Goal: Information Seeking & Learning: Learn about a topic

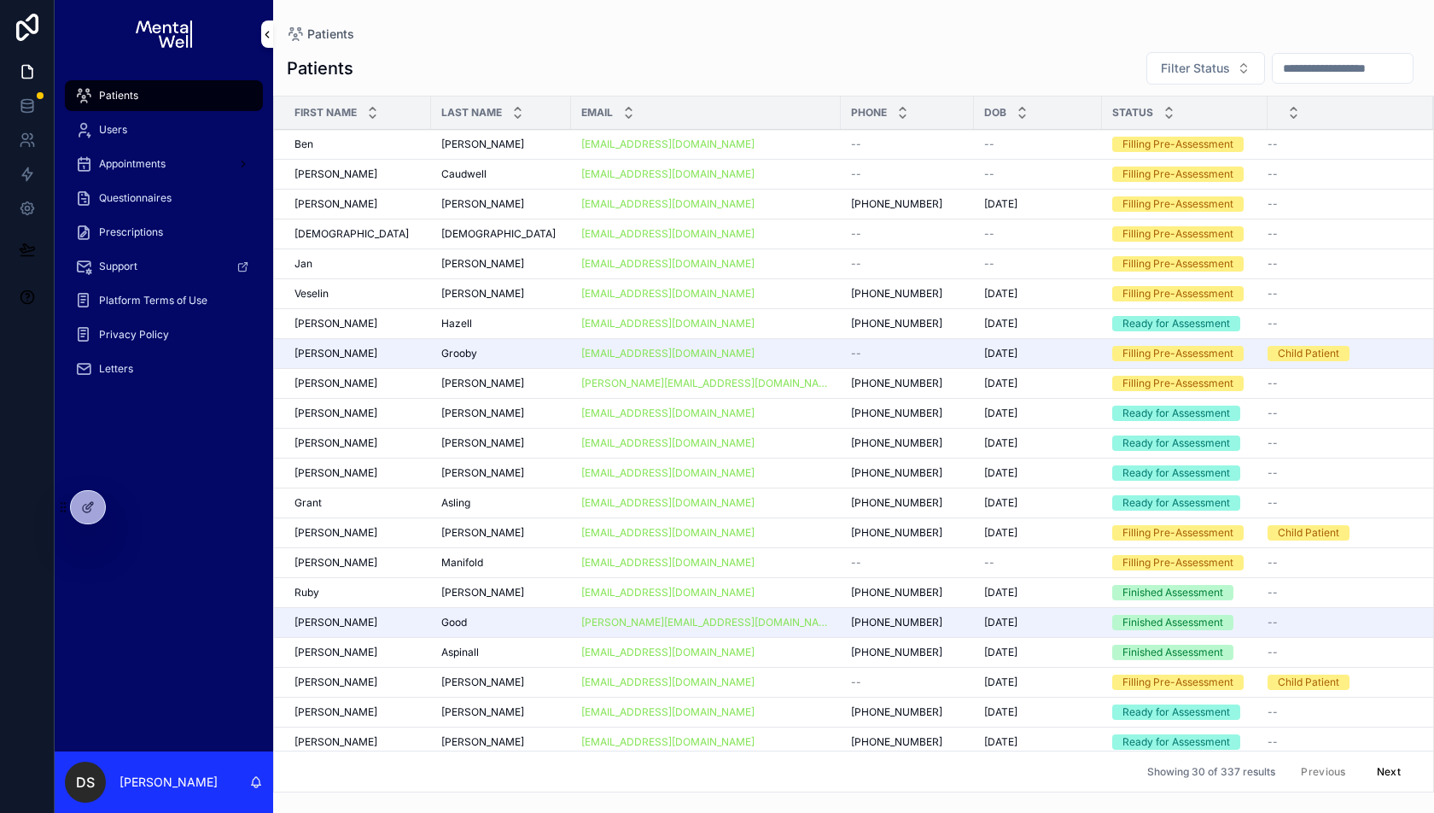
click at [1320, 56] on input "scrollable content" at bounding box center [1343, 68] width 140 height 24
type input "****"
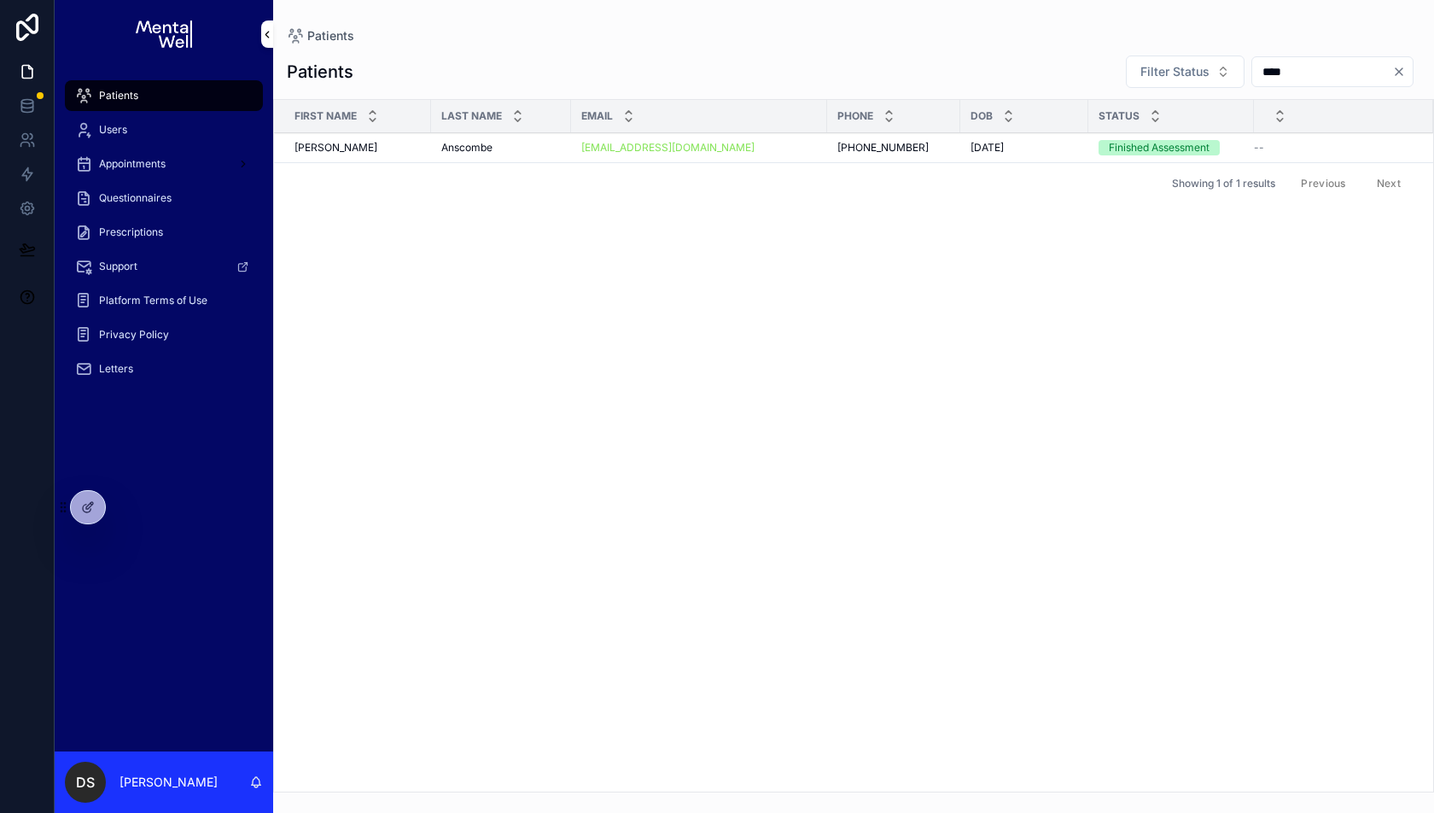
click at [377, 153] on td "[PERSON_NAME] [PERSON_NAME]" at bounding box center [352, 148] width 157 height 30
click at [378, 151] on div "[PERSON_NAME] [PERSON_NAME]" at bounding box center [357, 148] width 126 height 14
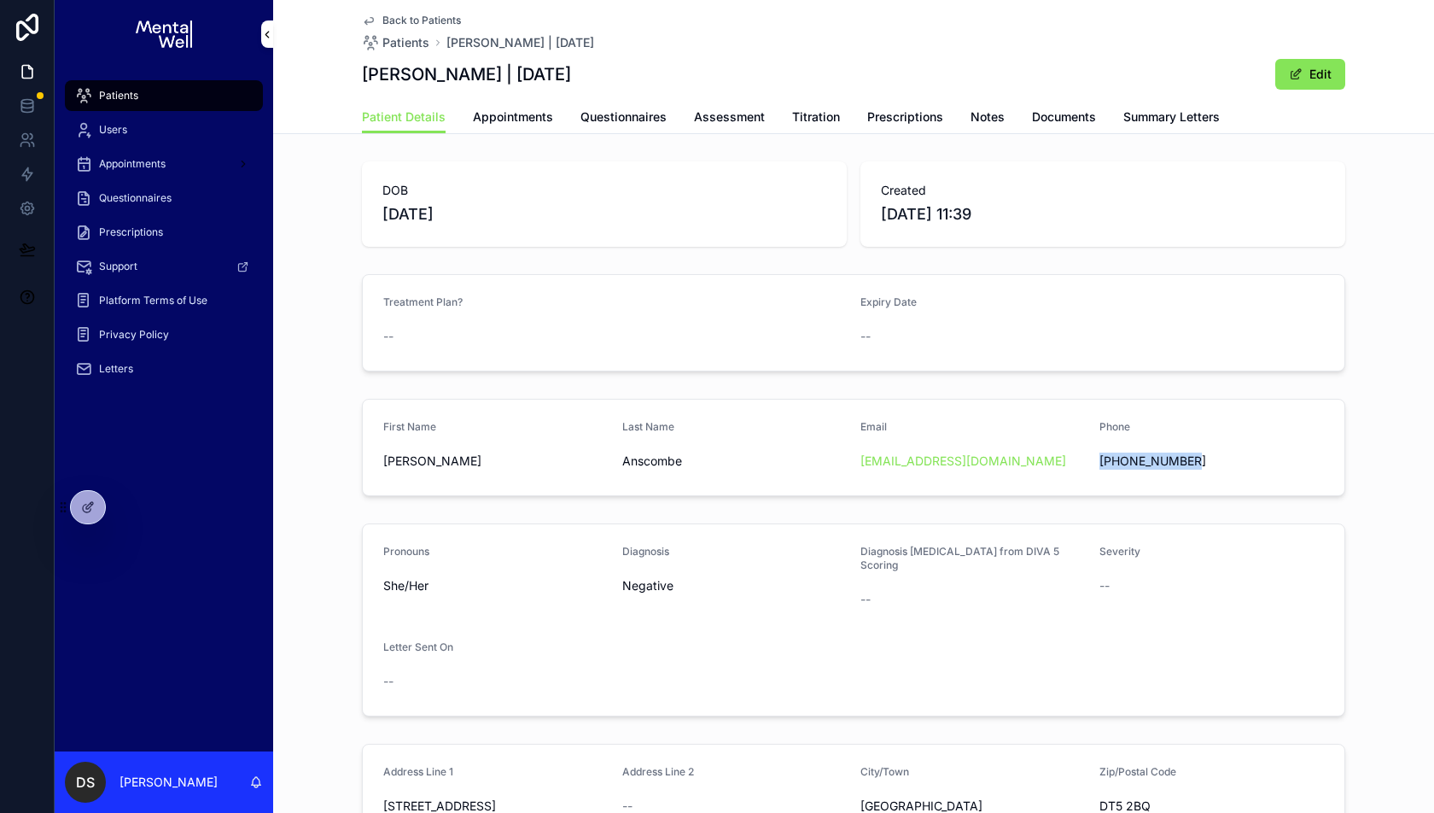
drag, startPoint x: 1202, startPoint y: 464, endPoint x: 1098, endPoint y: 455, distance: 104.5
click at [1098, 455] on form "First Name [PERSON_NAME] Last Name [PERSON_NAME] Email [EMAIL_ADDRESS][DOMAIN_N…" at bounding box center [854, 447] width 982 height 96
copy span "[PHONE_NUMBER]"
click at [610, 115] on span "Questionnaires" at bounding box center [623, 116] width 86 height 17
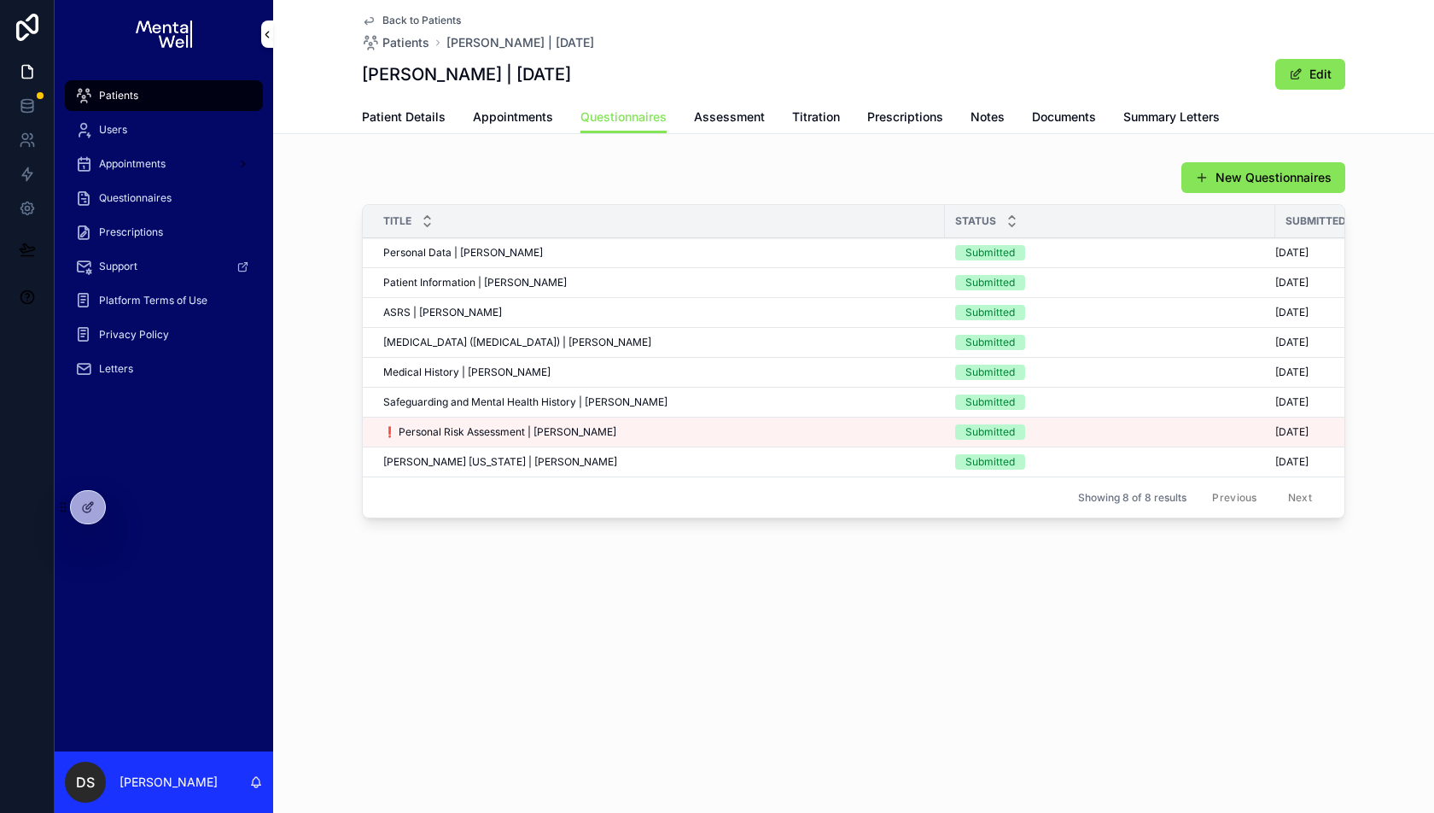
click at [620, 420] on td "❗ Personal Risk Assessment | [PERSON_NAME] ❗ Personal Risk Assessment | [PERSON…" at bounding box center [654, 432] width 582 height 30
click at [619, 425] on div "❗ Personal Risk Assessment | [PERSON_NAME] ❗ Personal Risk Assessment | [PERSON…" at bounding box center [658, 432] width 551 height 14
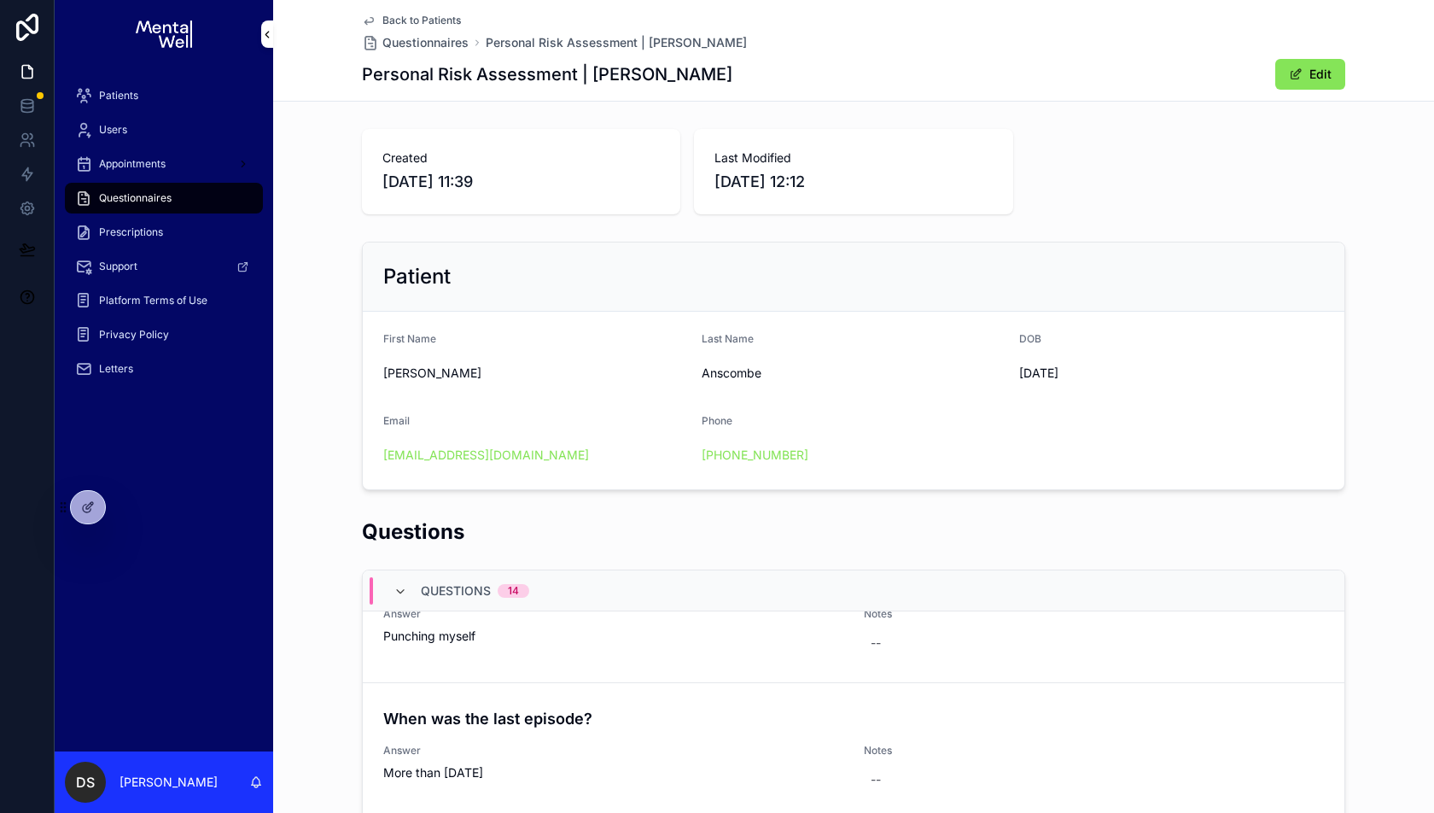
scroll to position [983, 0]
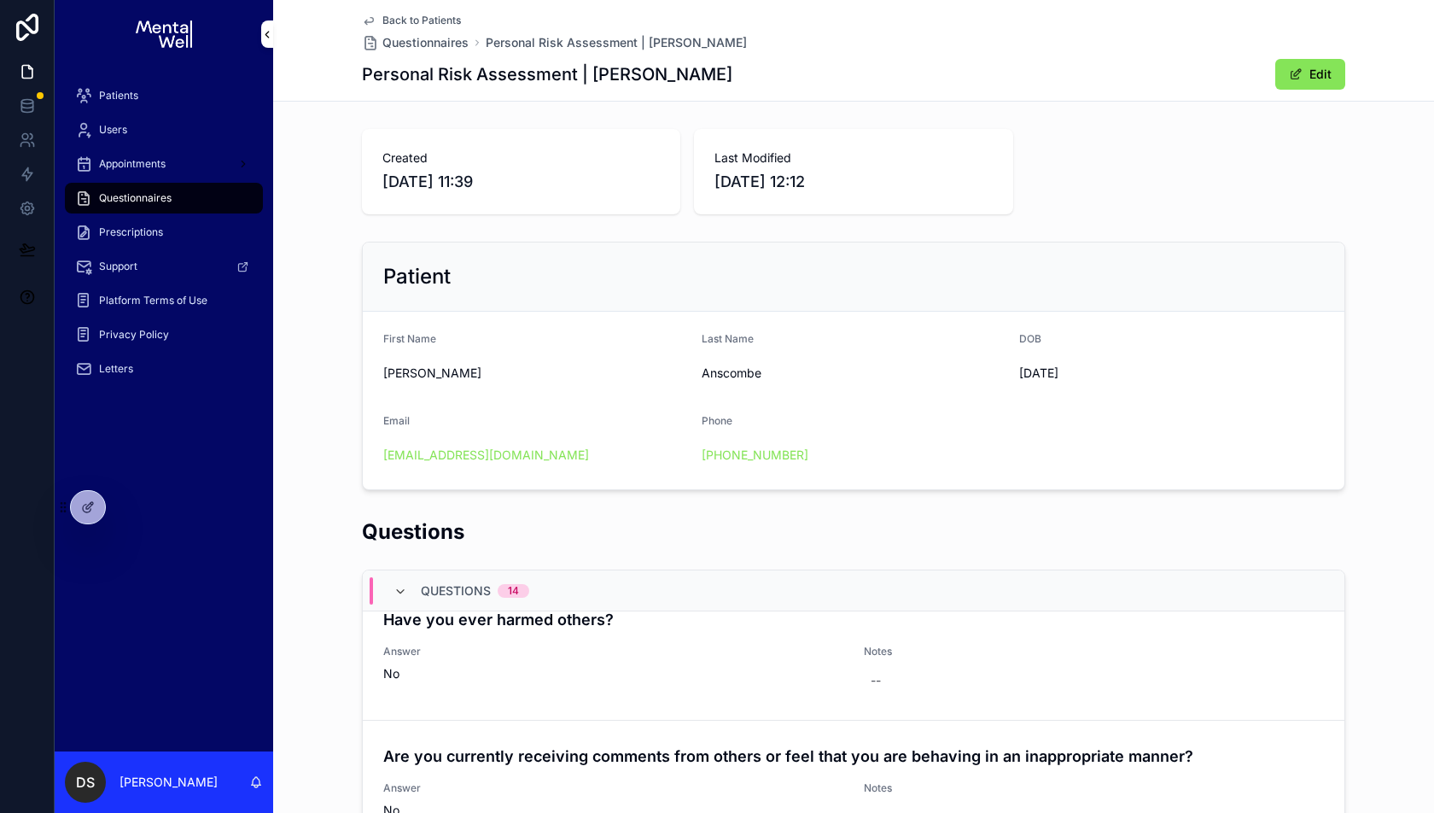
click at [461, 541] on h2 "Questions" at bounding box center [413, 531] width 102 height 28
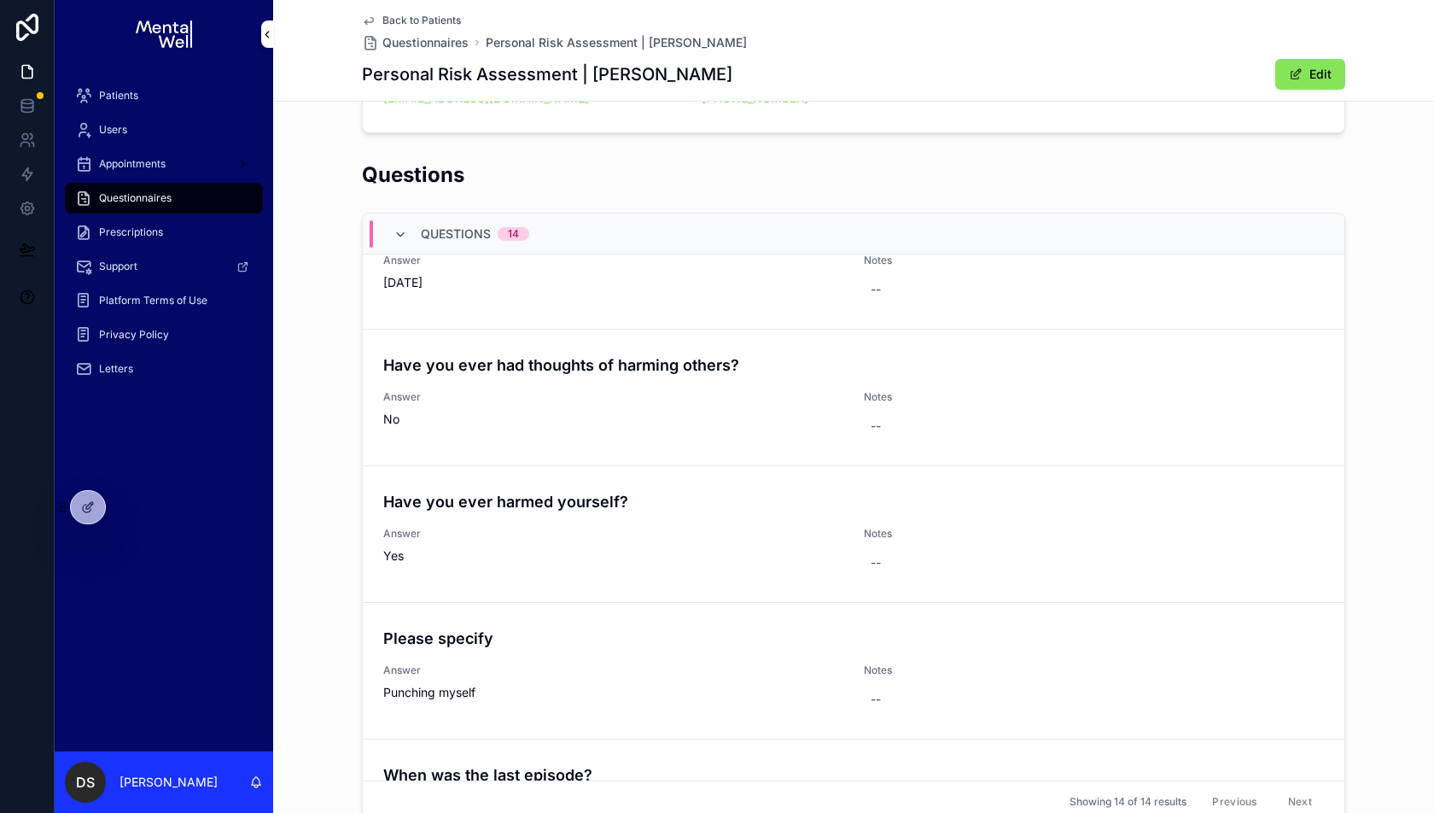
scroll to position [0, 0]
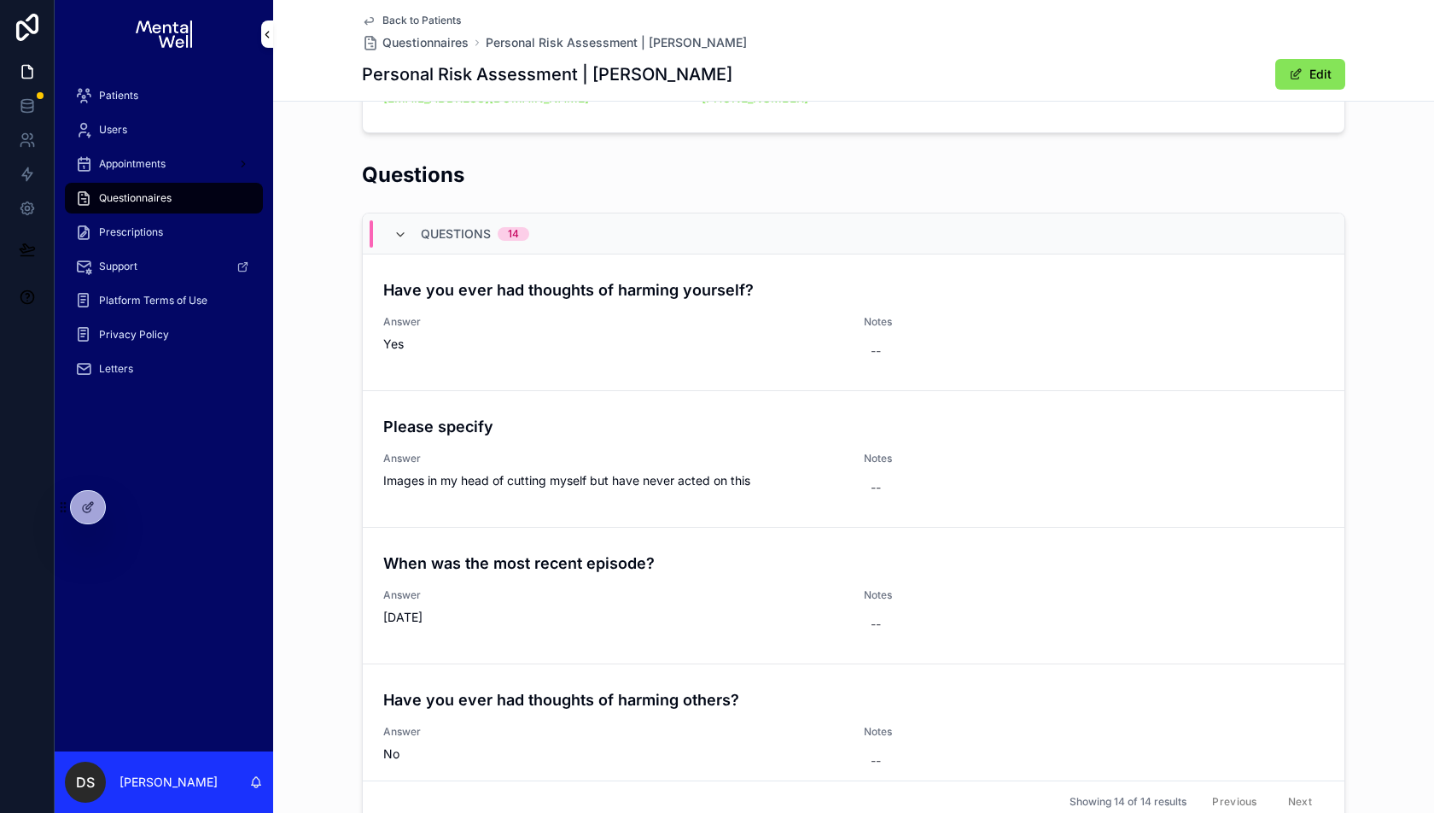
drag, startPoint x: 581, startPoint y: 548, endPoint x: 1191, endPoint y: 1, distance: 819.0
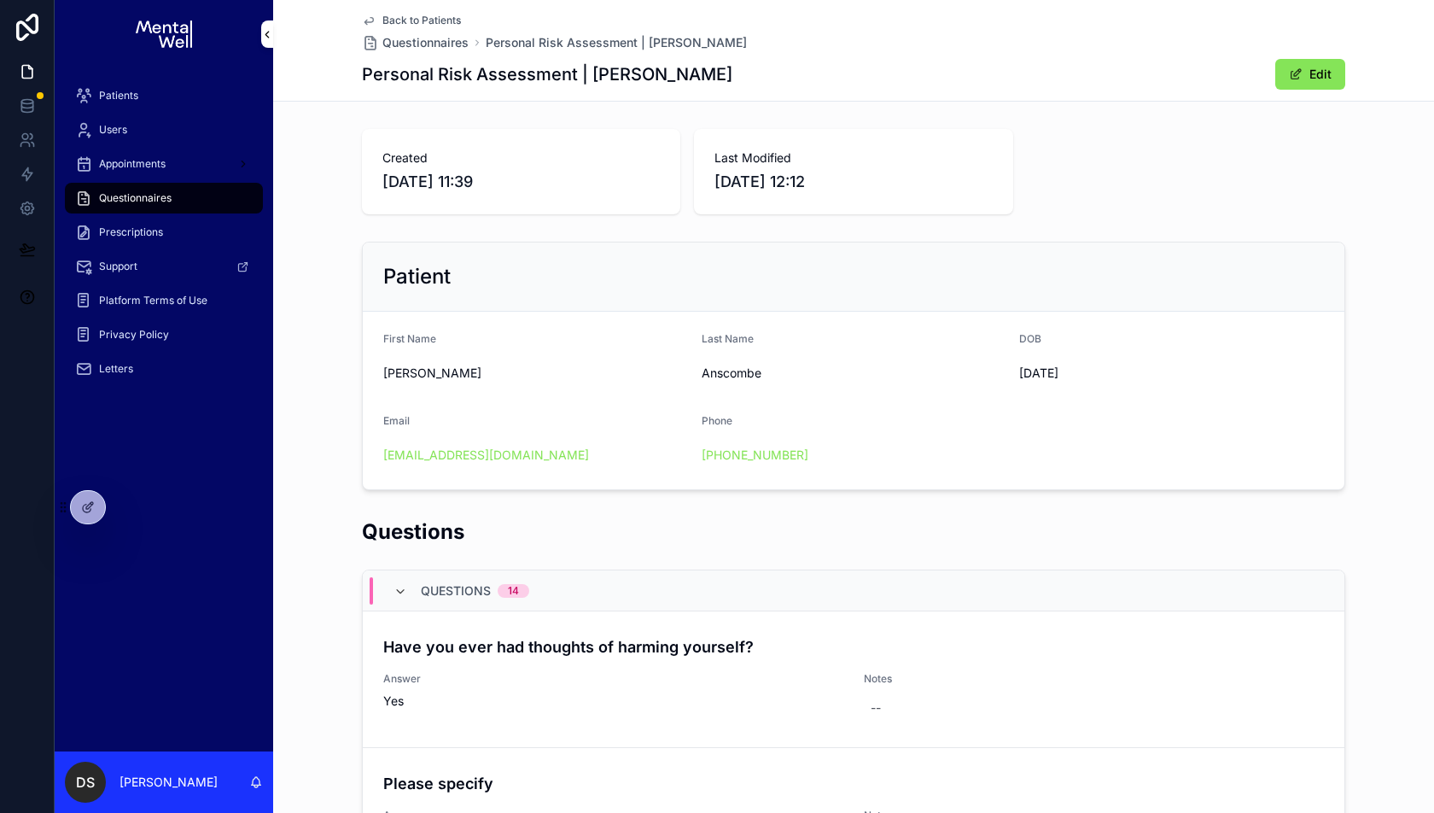
click at [431, 23] on span "Back to Patients" at bounding box center [421, 21] width 79 height 14
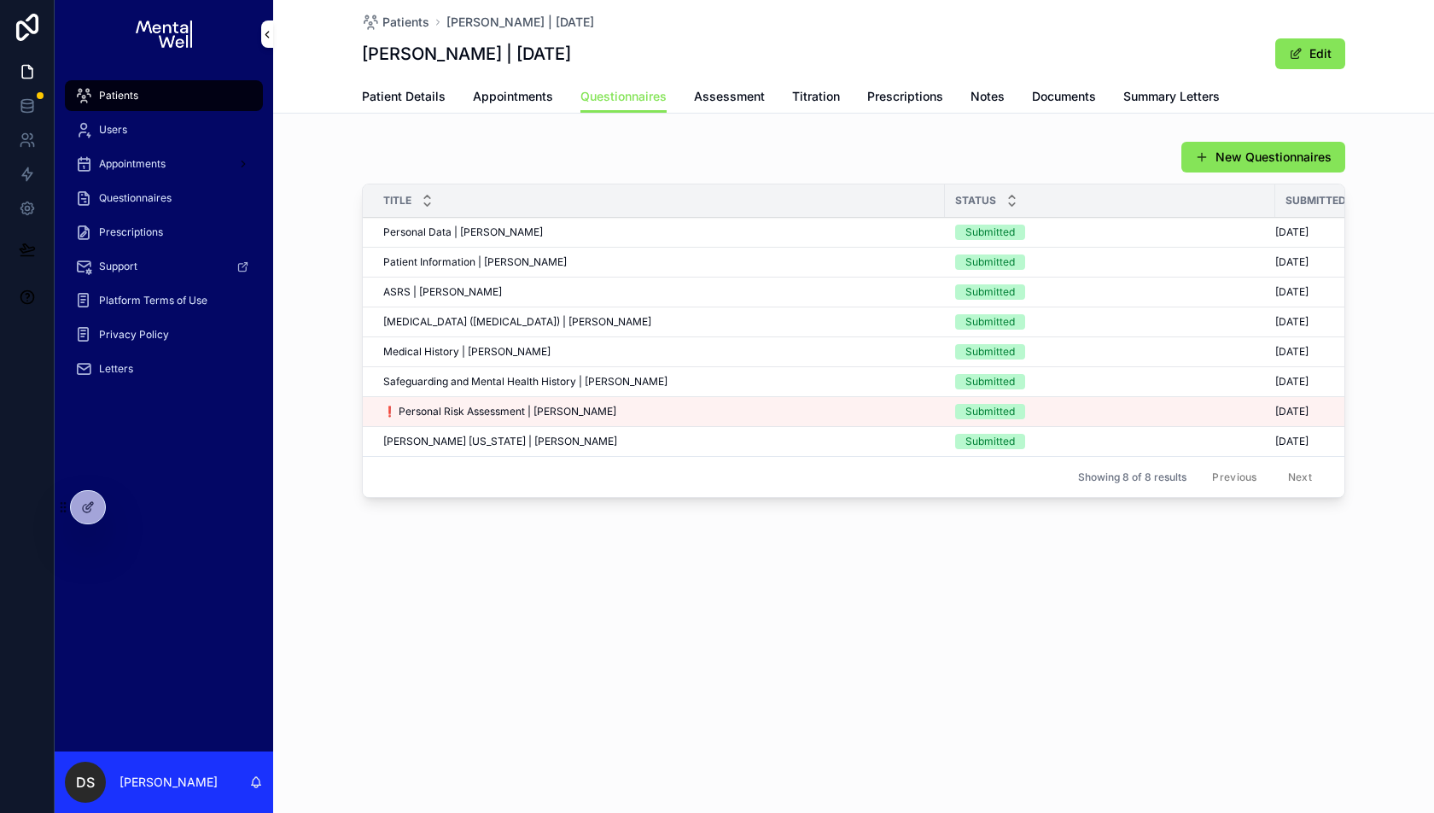
click at [490, 99] on span "Appointments" at bounding box center [513, 96] width 80 height 17
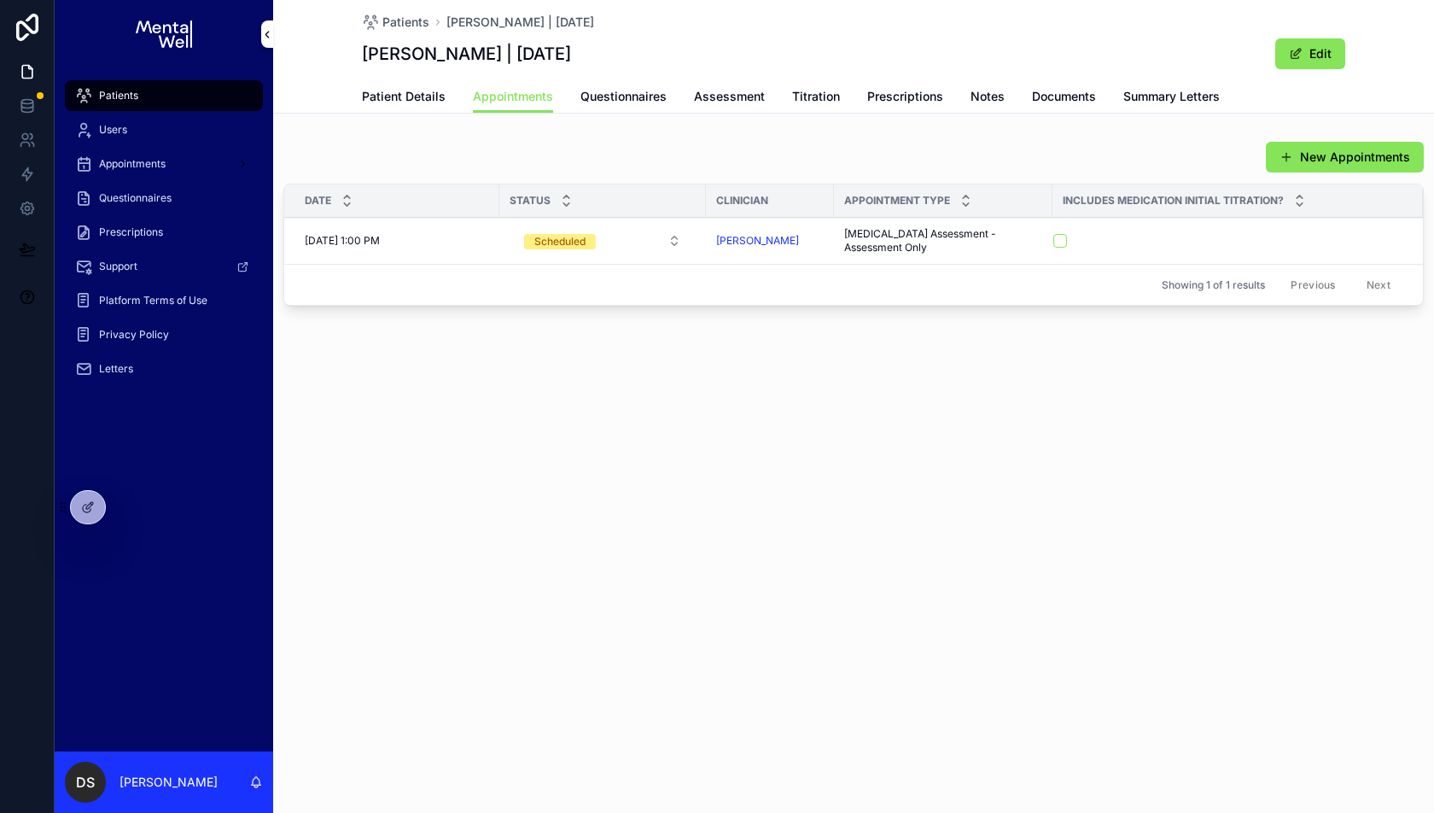
click at [604, 94] on span "Questionnaires" at bounding box center [623, 96] width 86 height 17
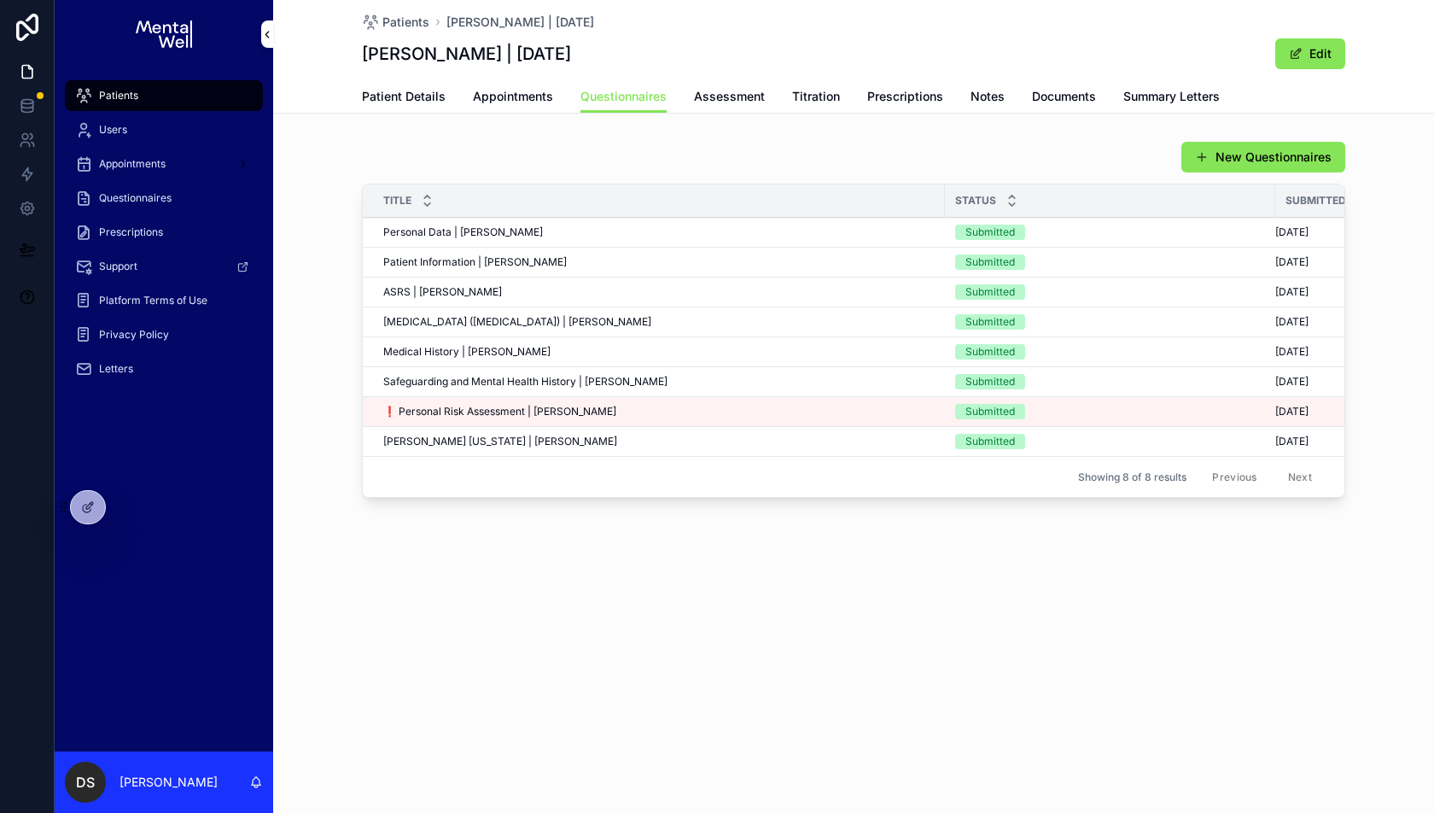
click at [737, 410] on div "❗ Personal Risk Assessment | [PERSON_NAME] ❗ Personal Risk Assessment | [PERSON…" at bounding box center [658, 412] width 551 height 14
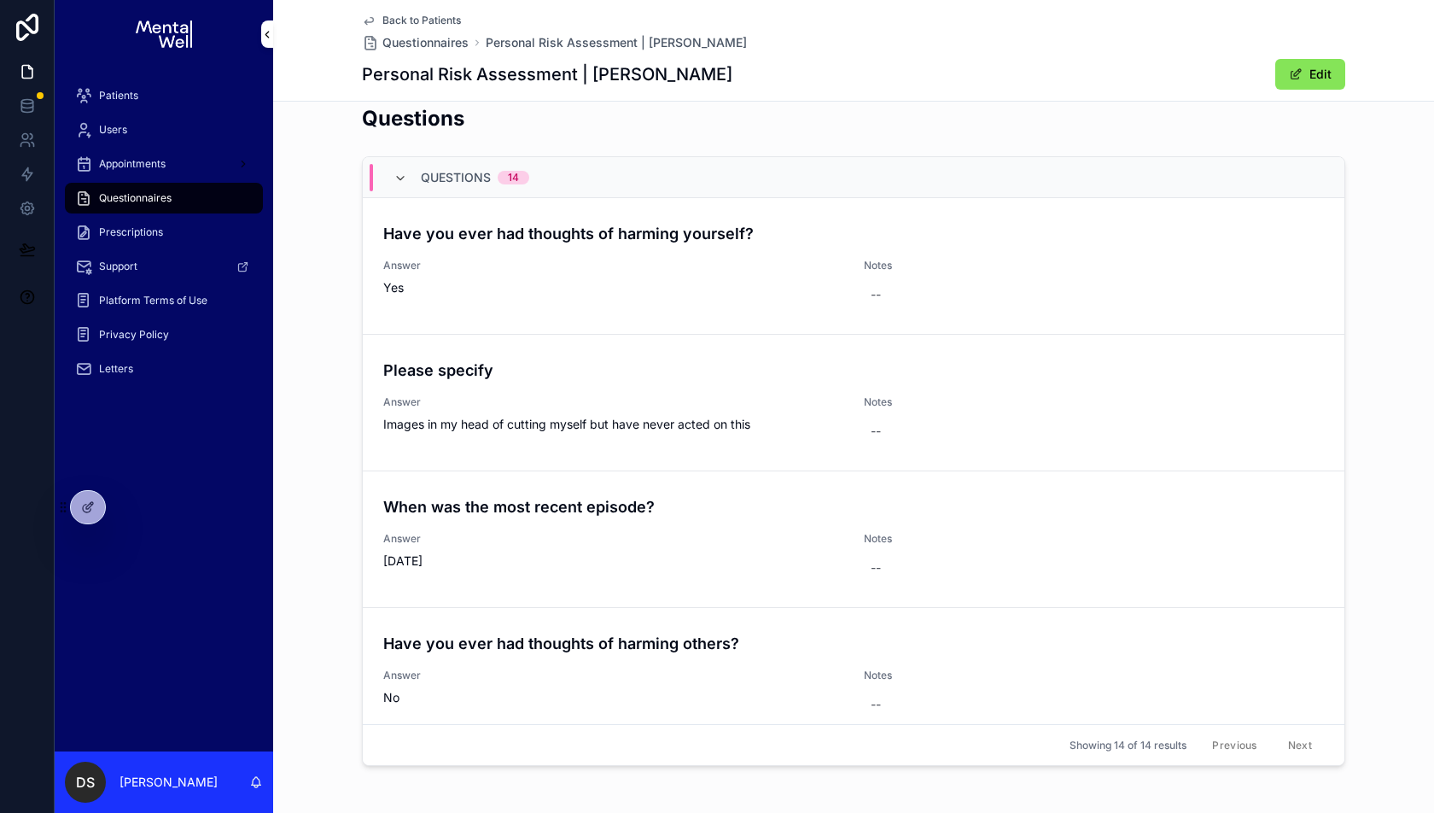
drag, startPoint x: 462, startPoint y: 497, endPoint x: 1295, endPoint y: 0, distance: 969.9
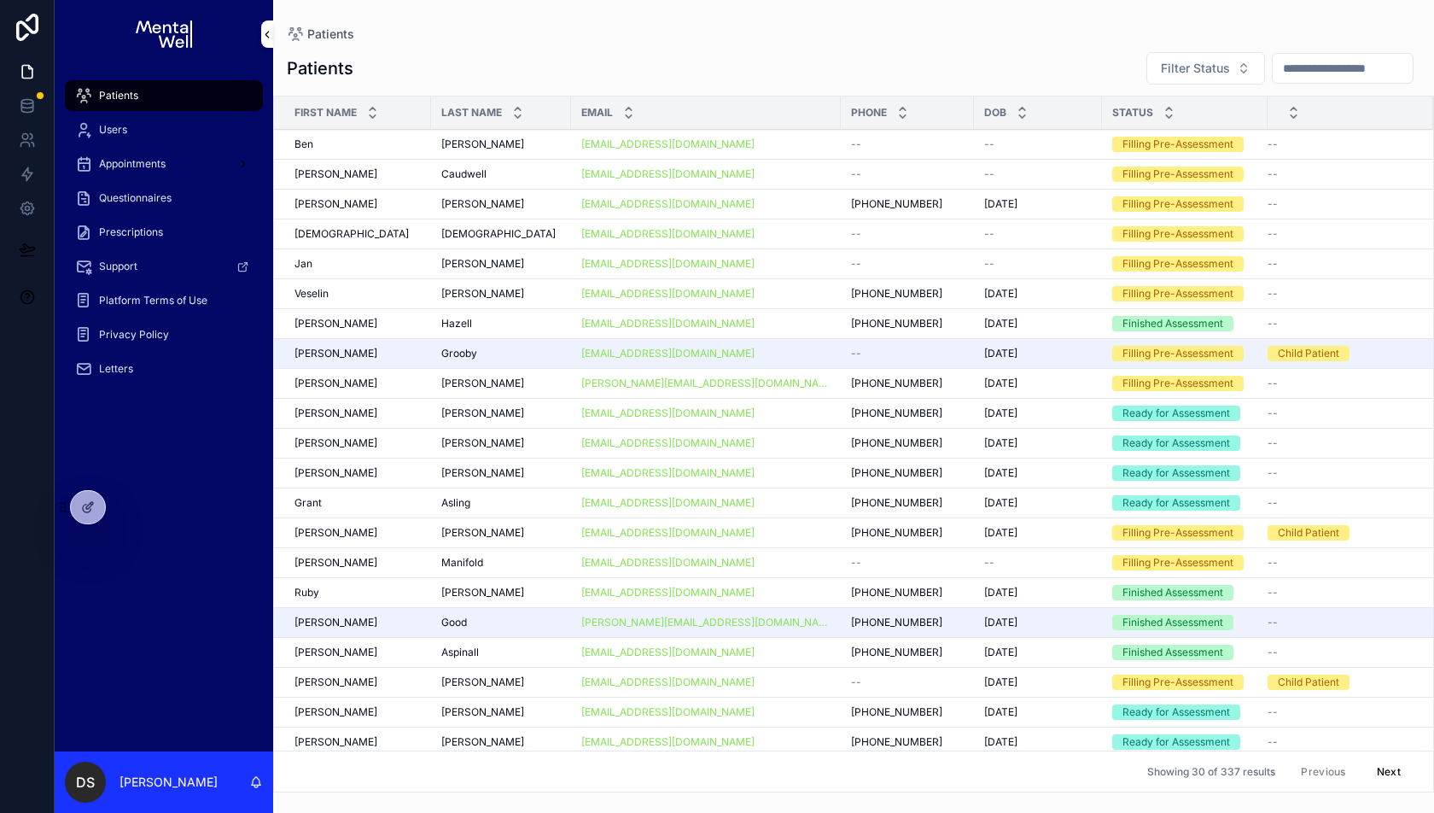
click at [93, 776] on span "DS" at bounding box center [85, 782] width 19 height 20
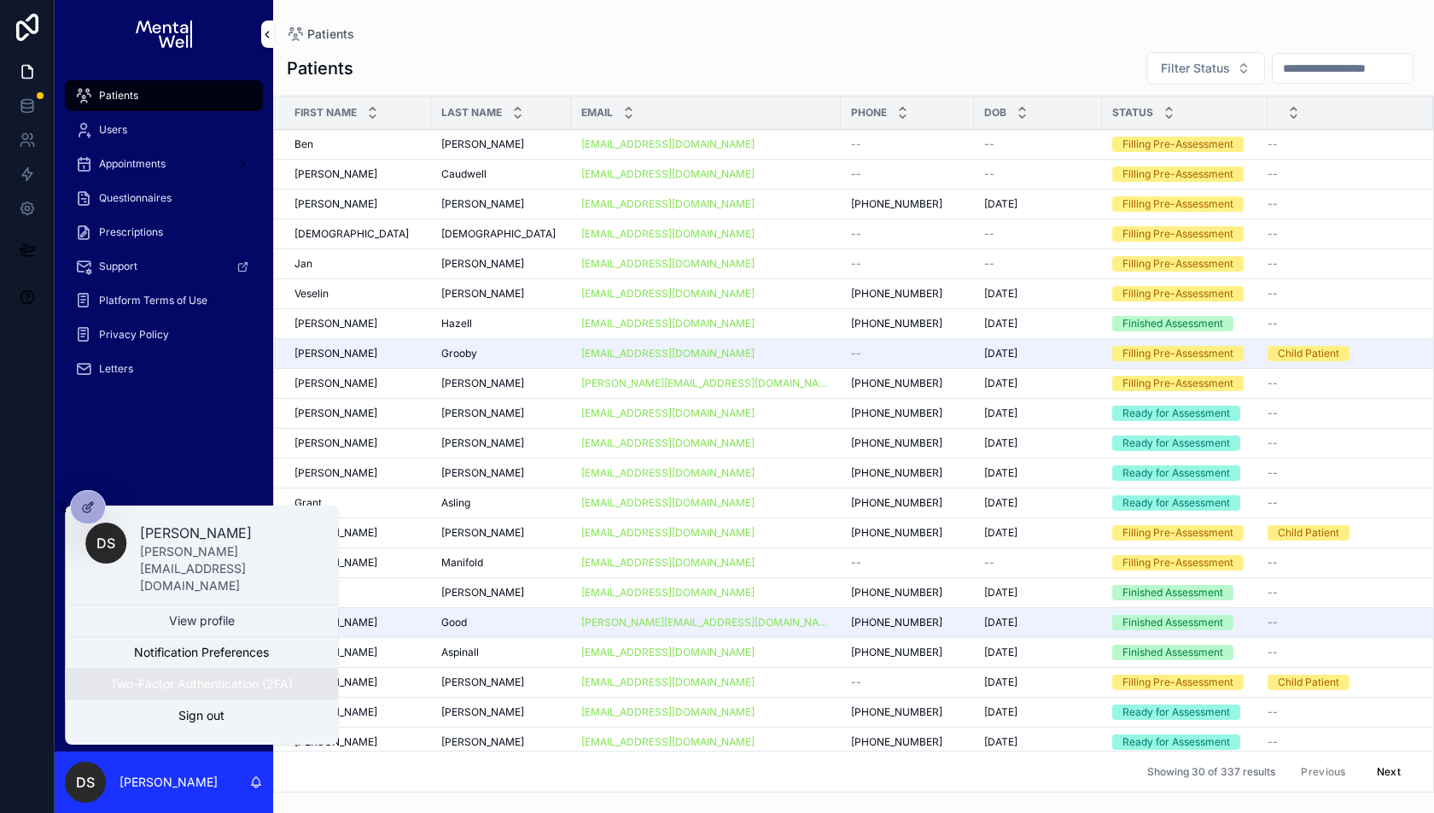
click at [177, 691] on button "Two-Factor Authentication (2FA)" at bounding box center [201, 683] width 273 height 31
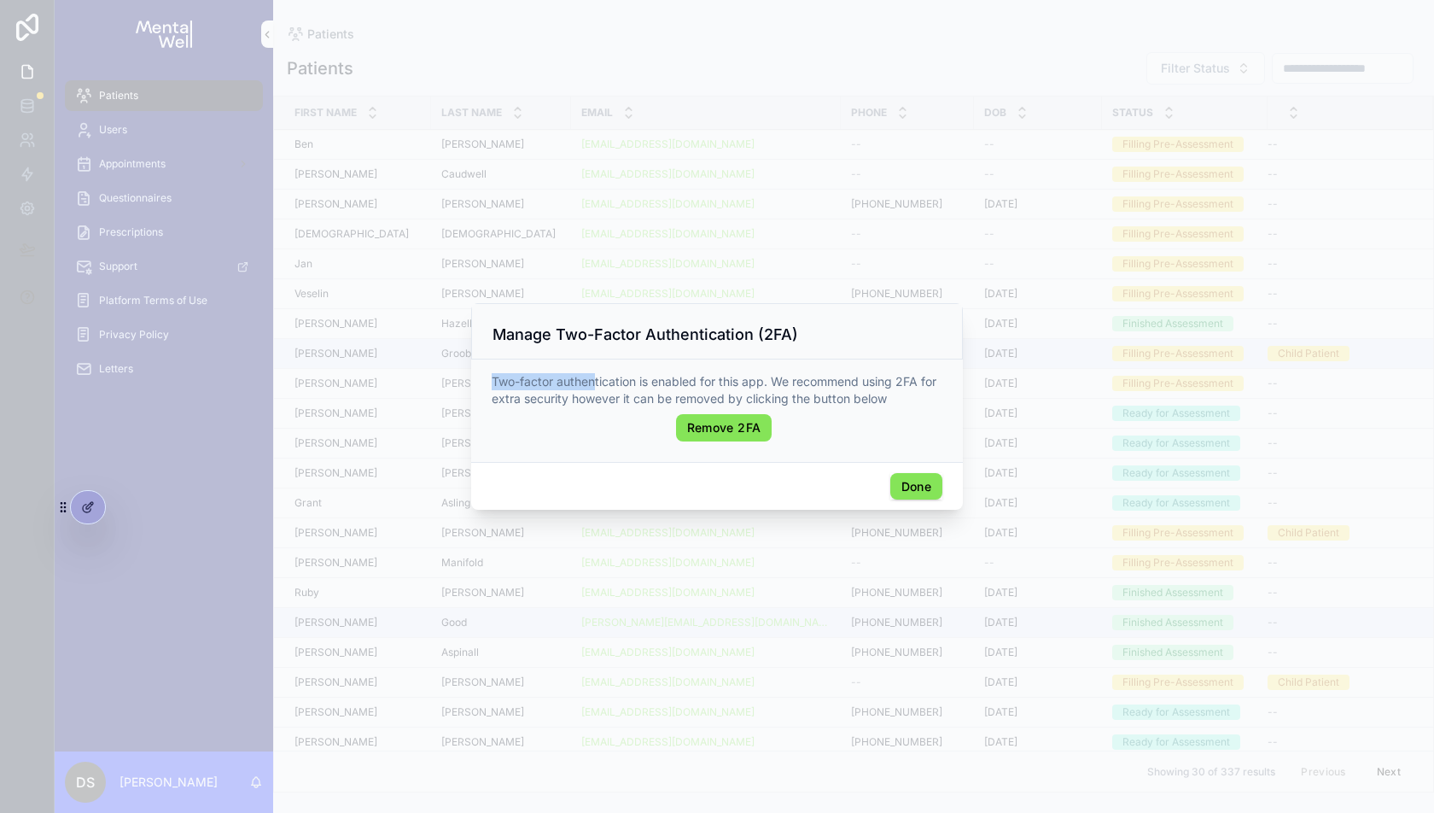
drag, startPoint x: 597, startPoint y: 372, endPoint x: 597, endPoint y: 390, distance: 17.9
click at [597, 390] on div "Two-factor authentication is enabled for this app. We recommend using 2FA for e…" at bounding box center [717, 407] width 451 height 82
click at [906, 479] on button "Done" at bounding box center [916, 486] width 52 height 27
